Goal: Obtain resource: Obtain resource

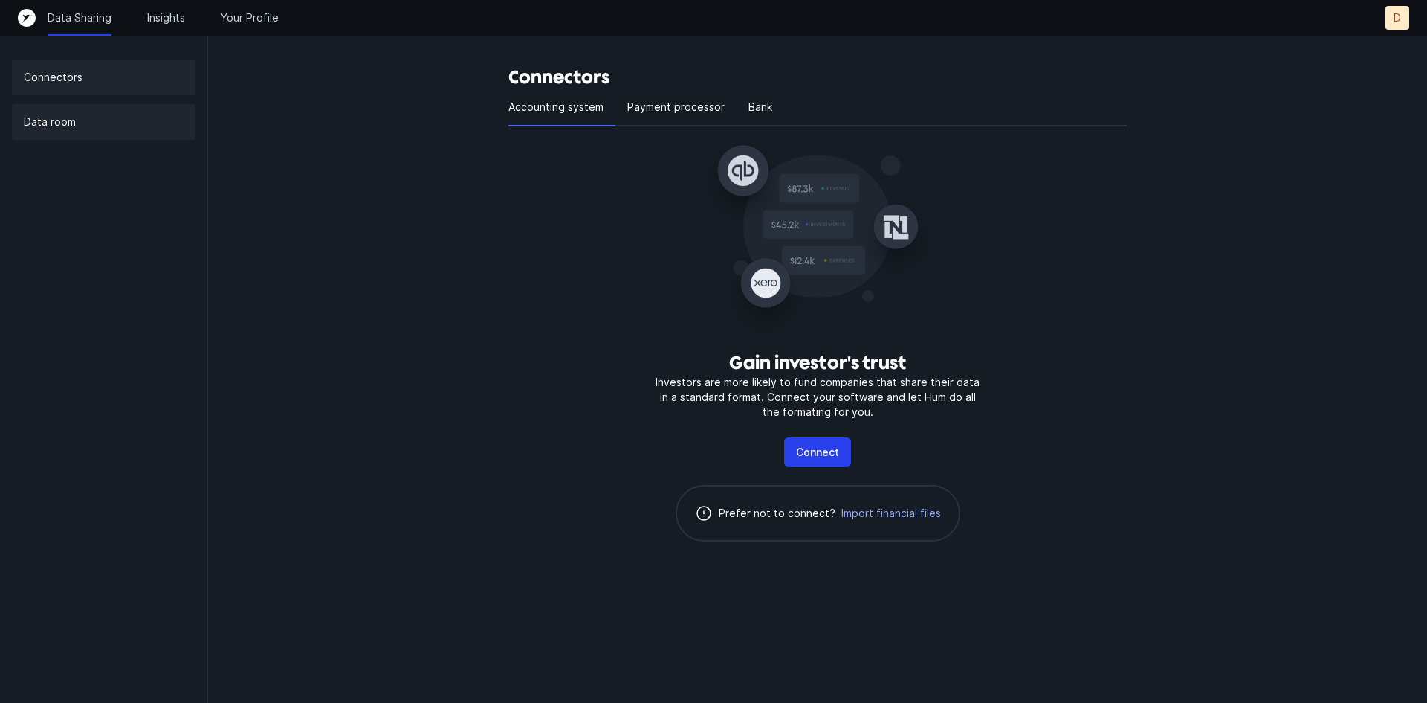
click at [44, 127] on p "Data room" at bounding box center [50, 122] width 52 height 18
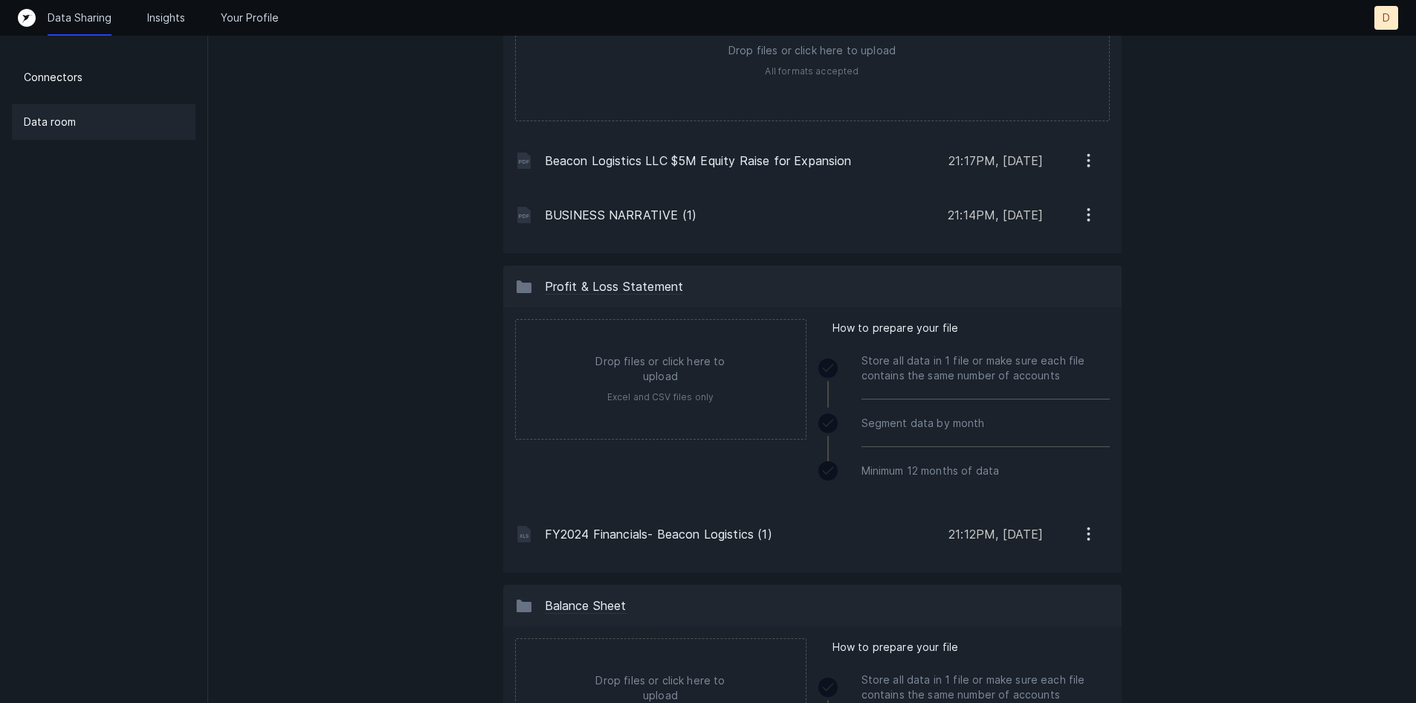
scroll to position [297, 0]
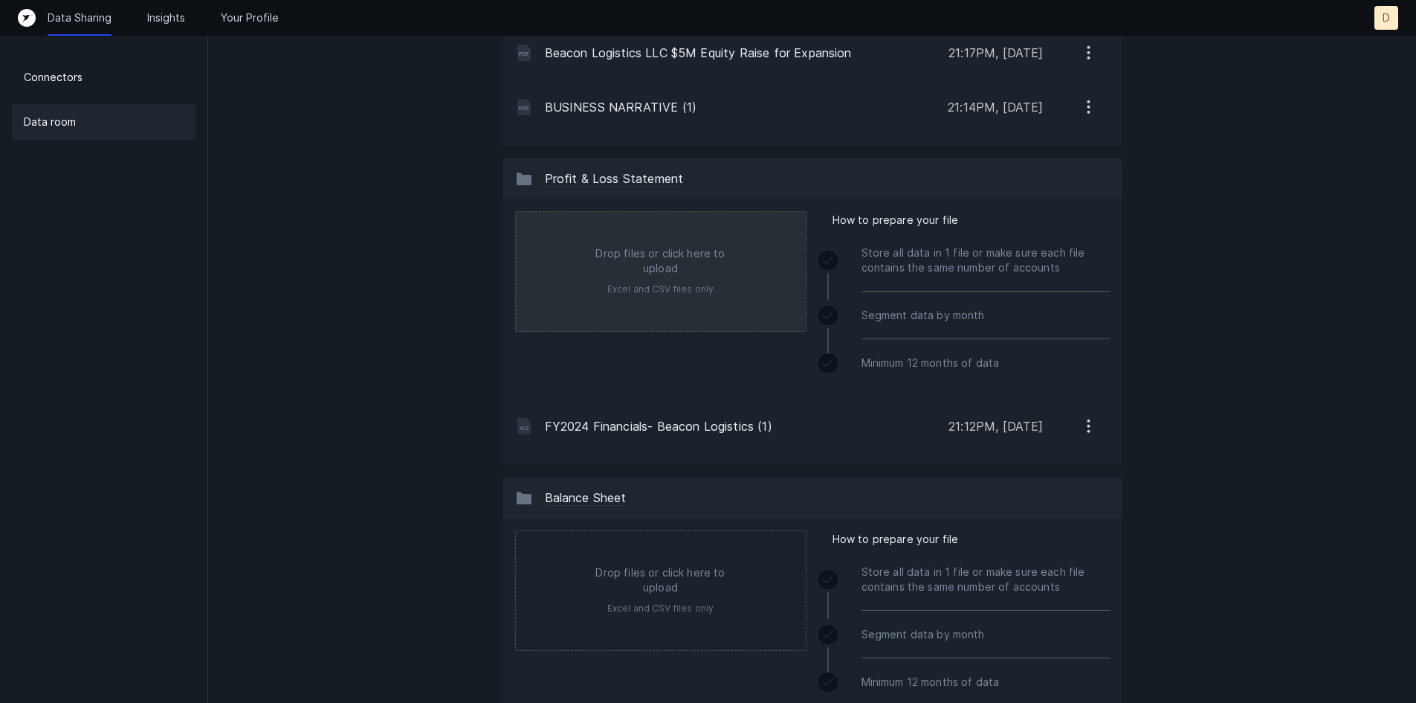
click at [671, 263] on input "file" at bounding box center [661, 271] width 290 height 119
